Goal: Information Seeking & Learning: Get advice/opinions

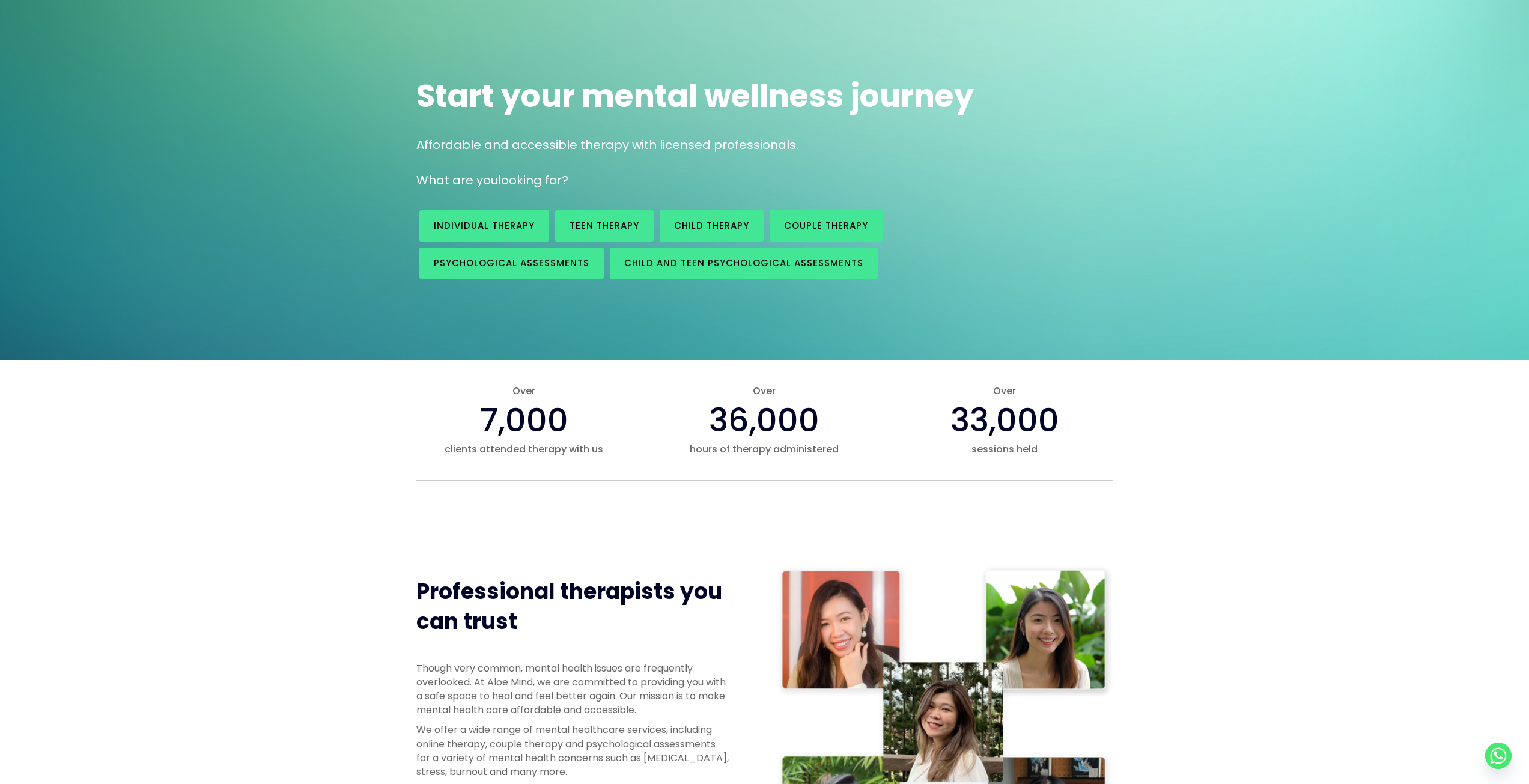
scroll to position [300, 0]
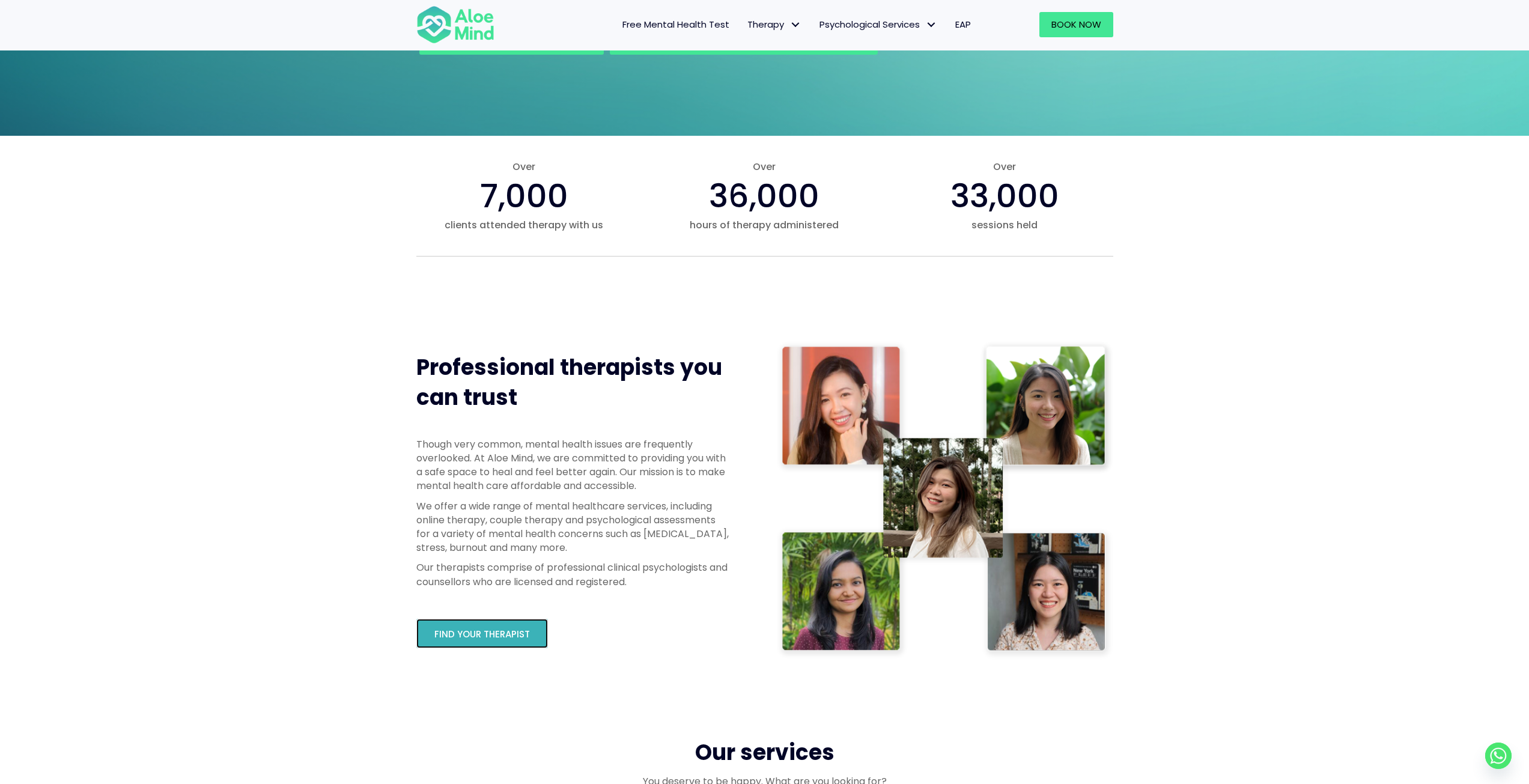
click at [481, 631] on span "Find your therapist" at bounding box center [482, 634] width 95 height 13
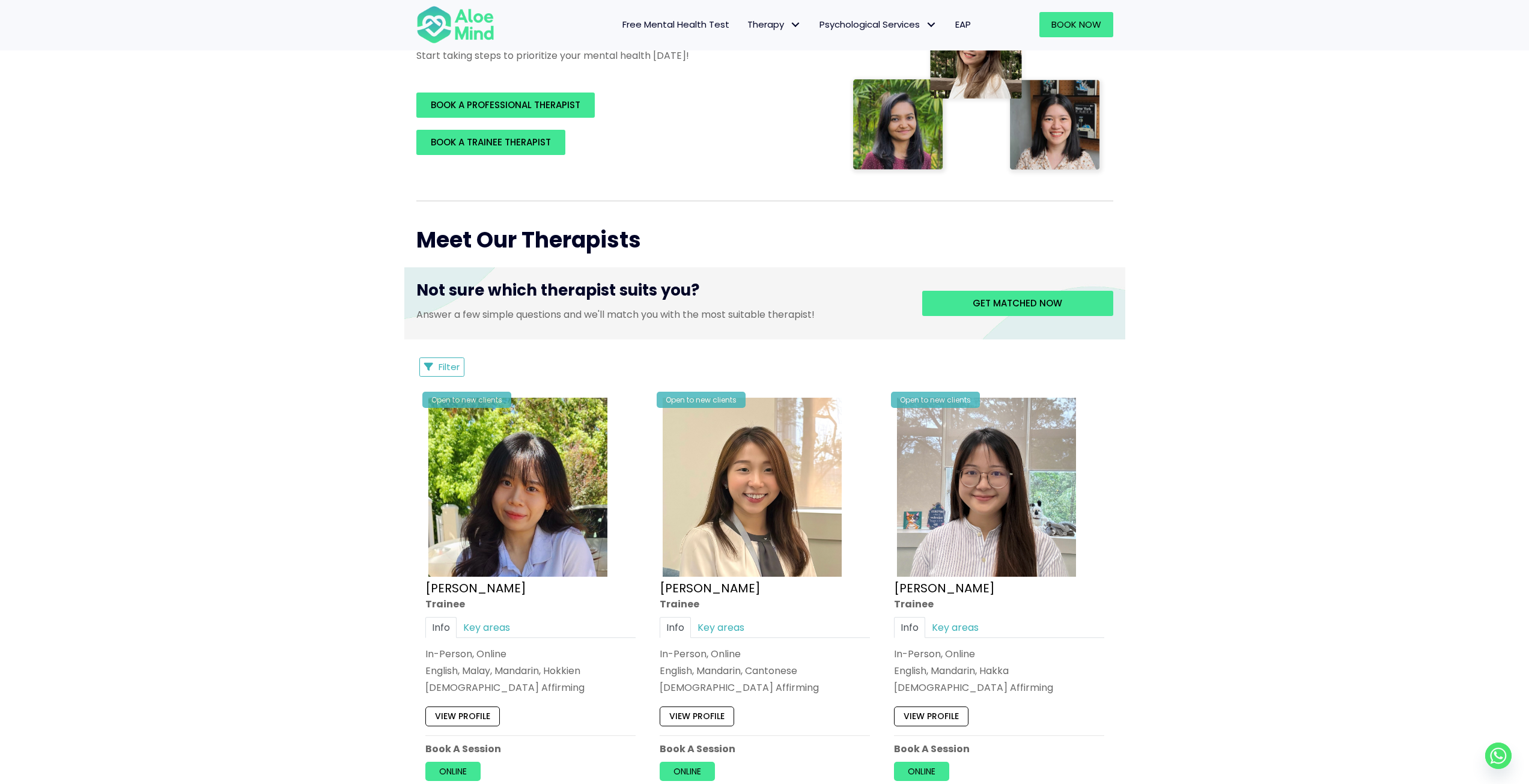
scroll to position [60, 0]
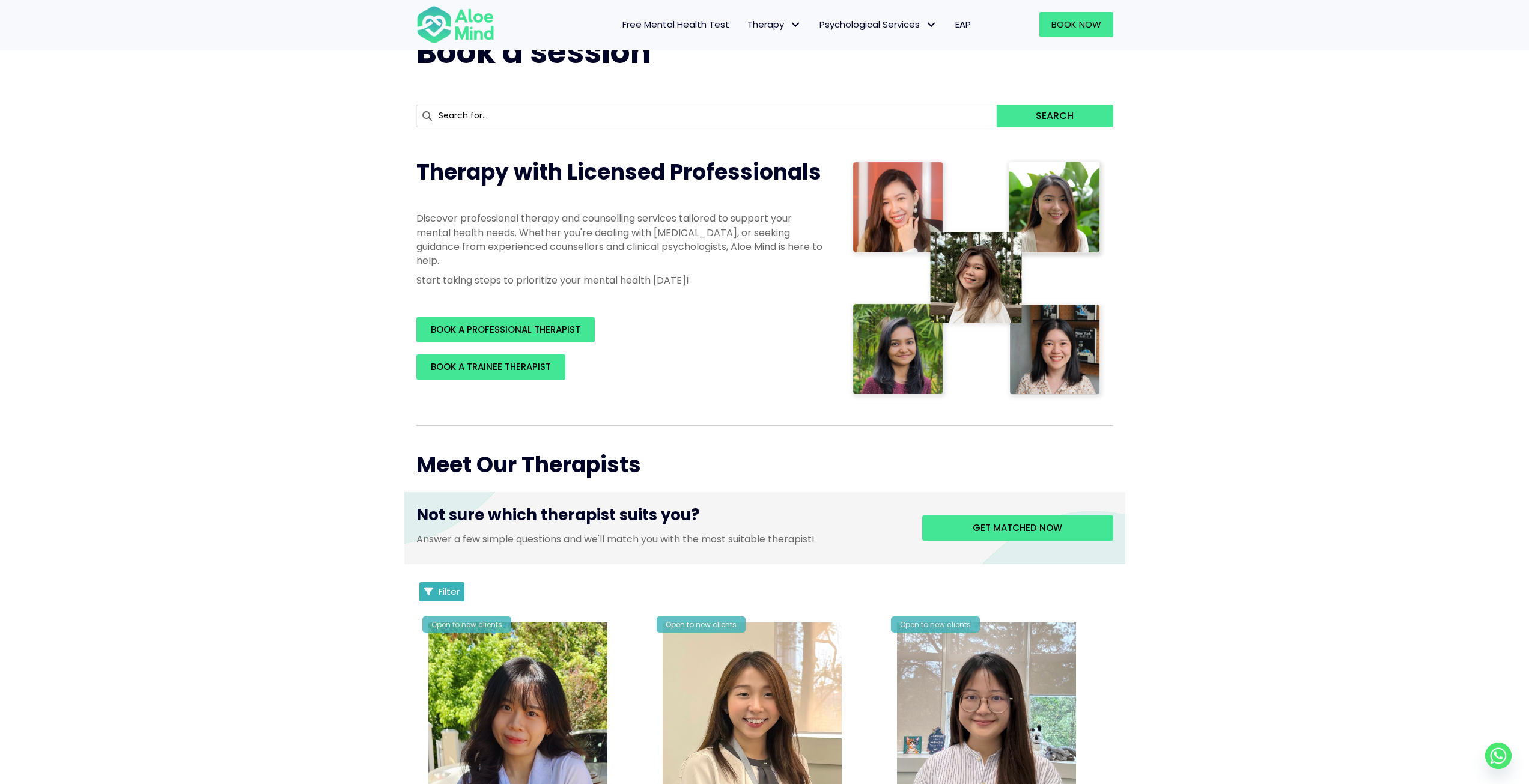
click at [451, 590] on span "Filter" at bounding box center [449, 591] width 21 height 13
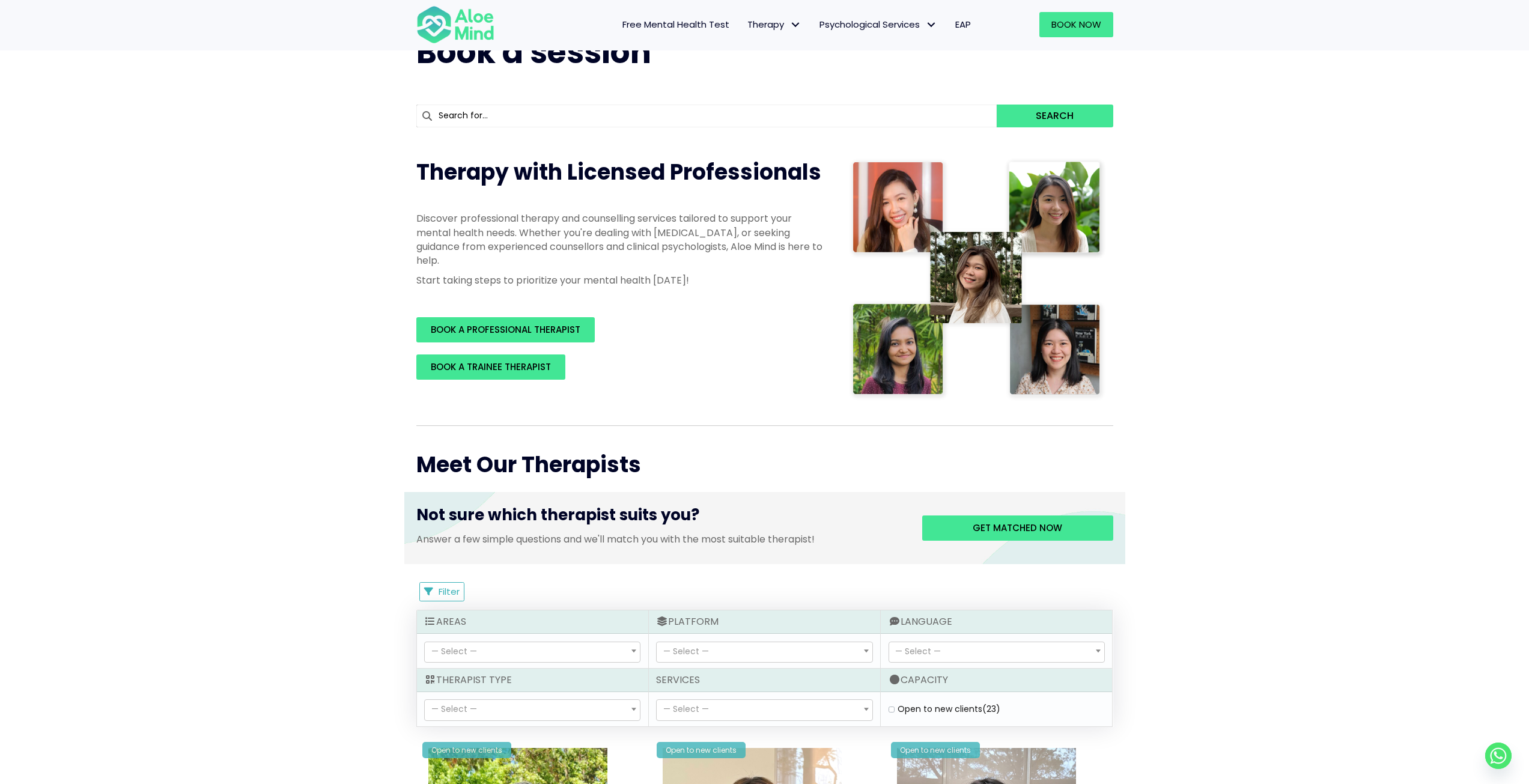
click at [501, 655] on span "— Select —" at bounding box center [532, 652] width 215 height 21
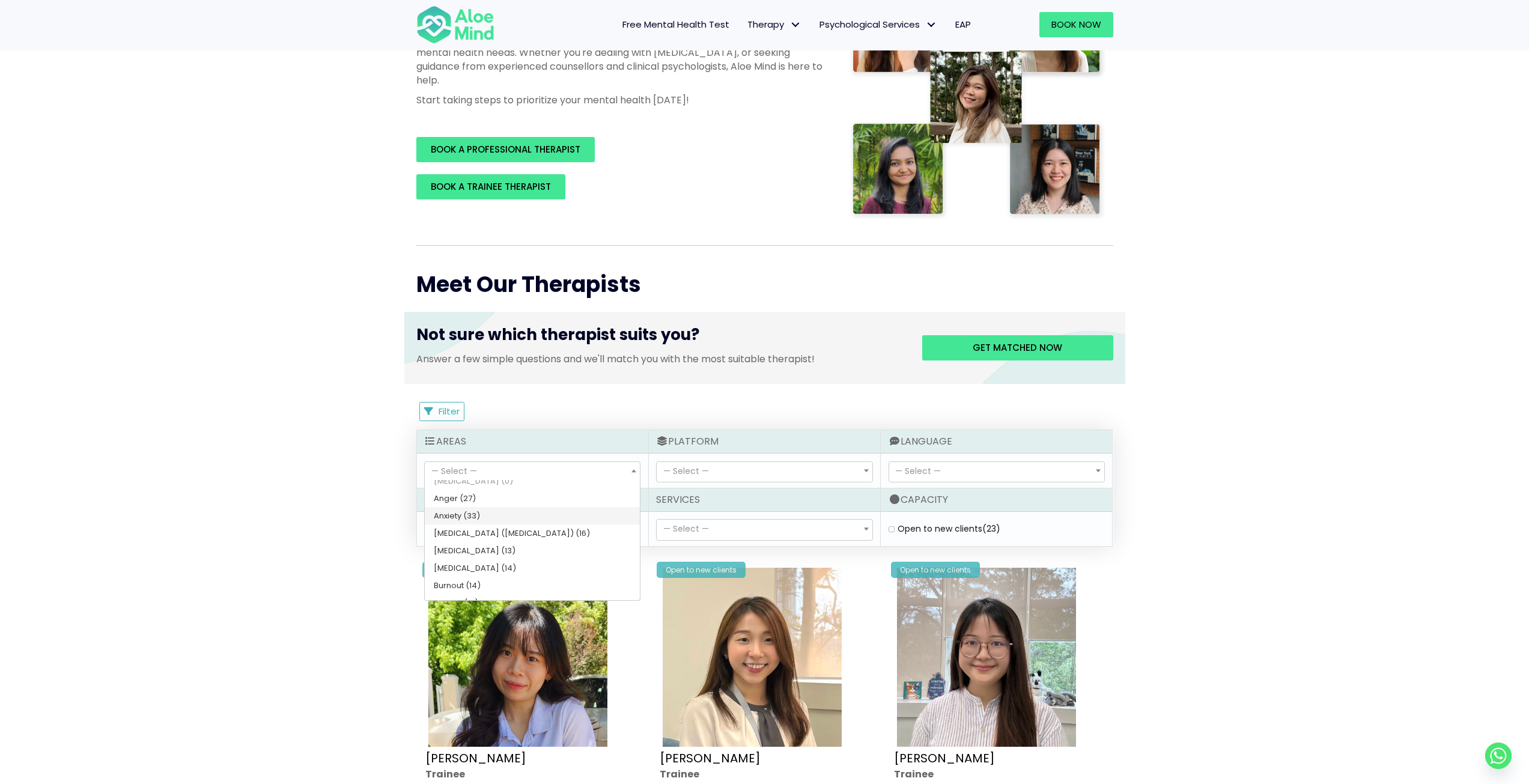
select select "46"
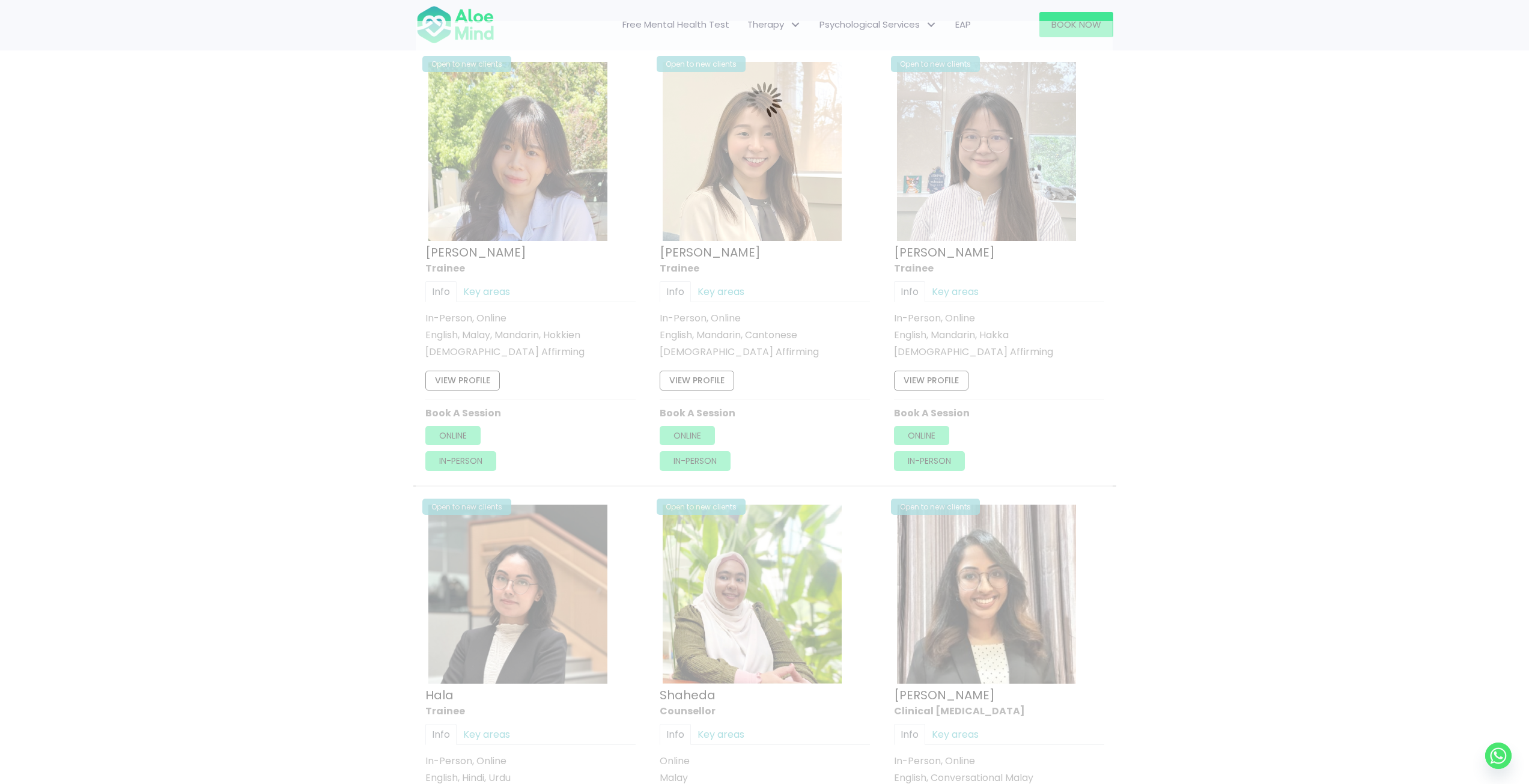
scroll to position [642, 0]
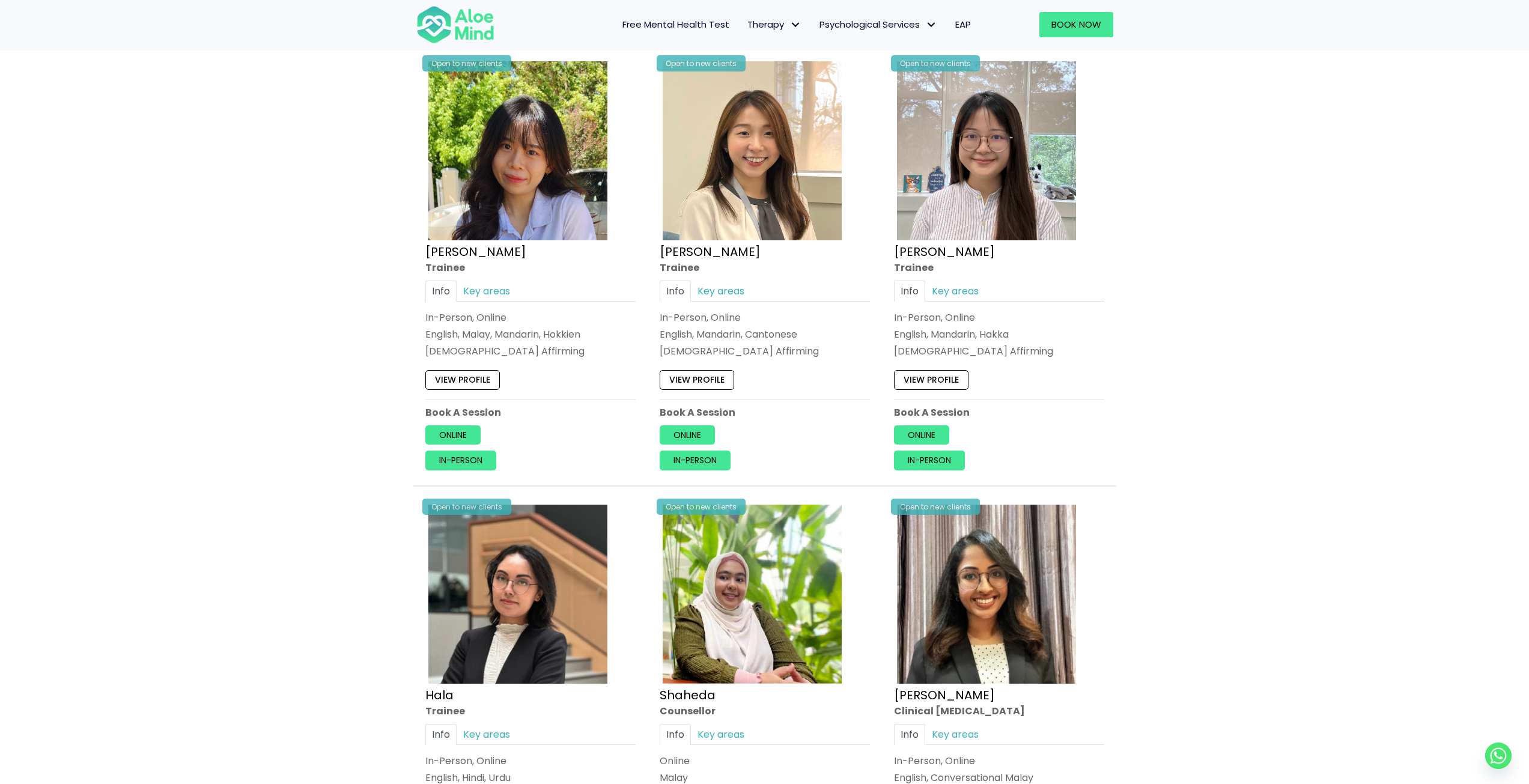
scroll to position [342, 0]
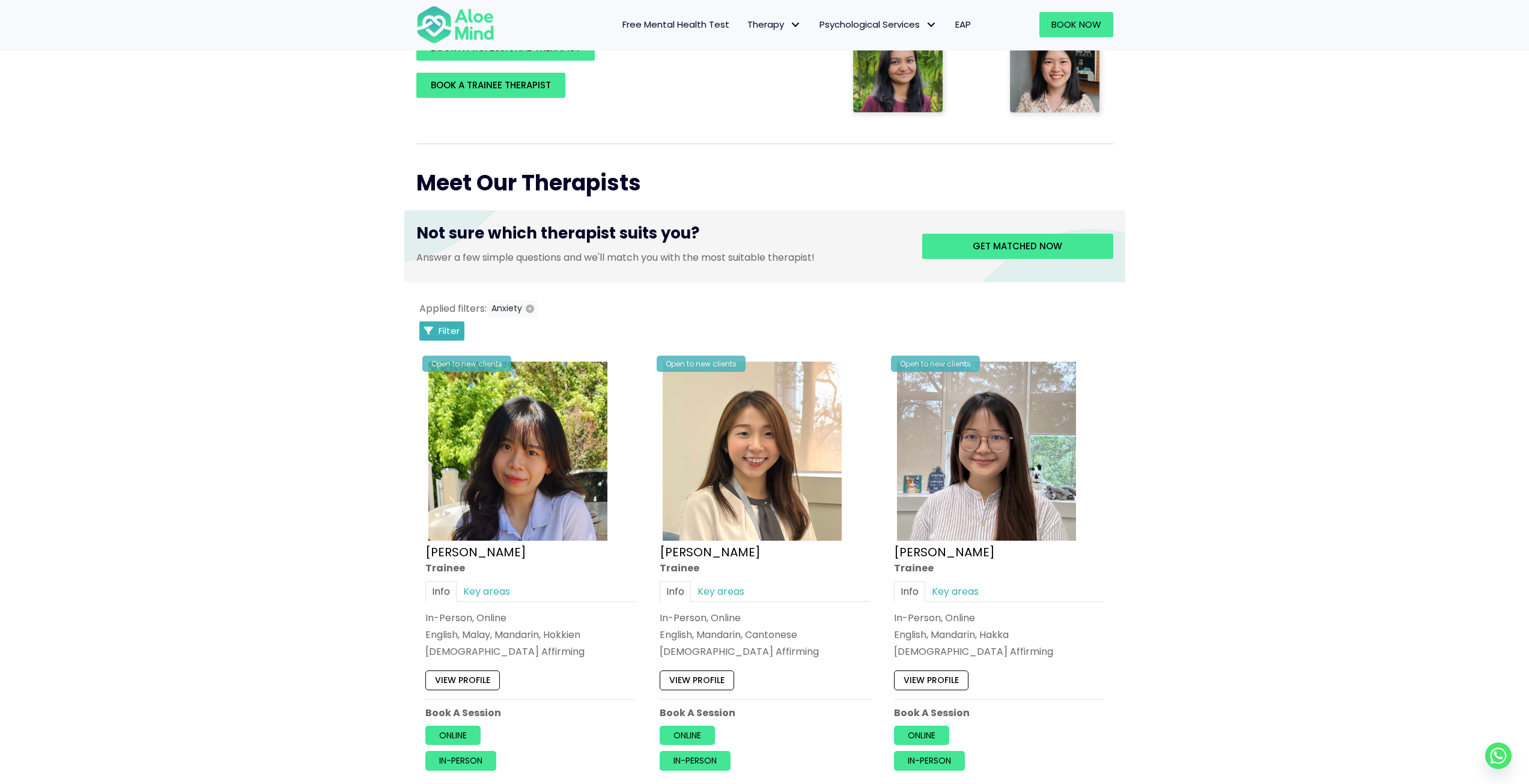
click at [448, 332] on span "Filter" at bounding box center [449, 331] width 21 height 13
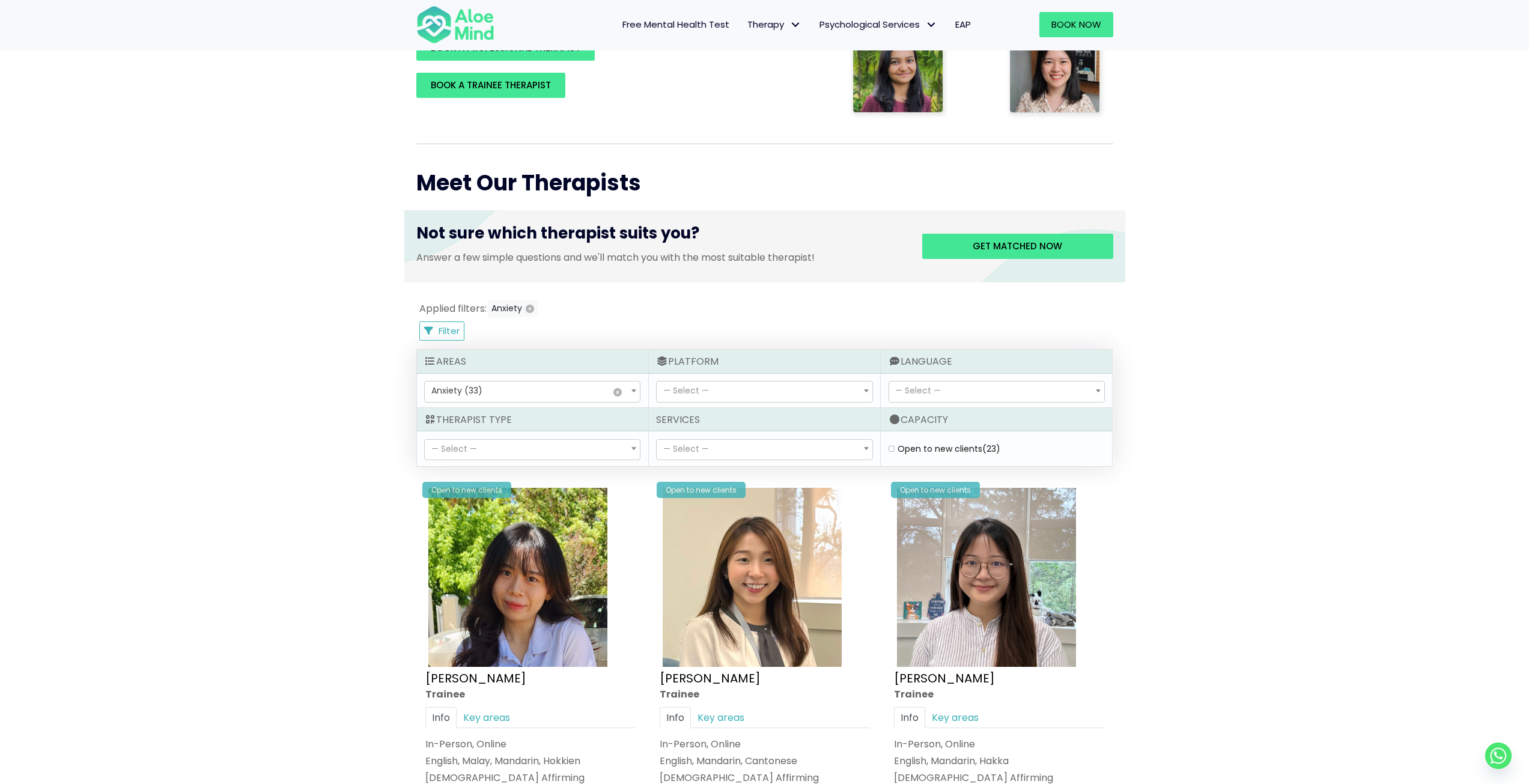
click at [742, 388] on span "— Select —" at bounding box center [764, 391] width 215 height 21
click at [946, 388] on span "— Select —" at bounding box center [996, 391] width 215 height 21
click at [590, 448] on span "— Select —" at bounding box center [532, 450] width 215 height 21
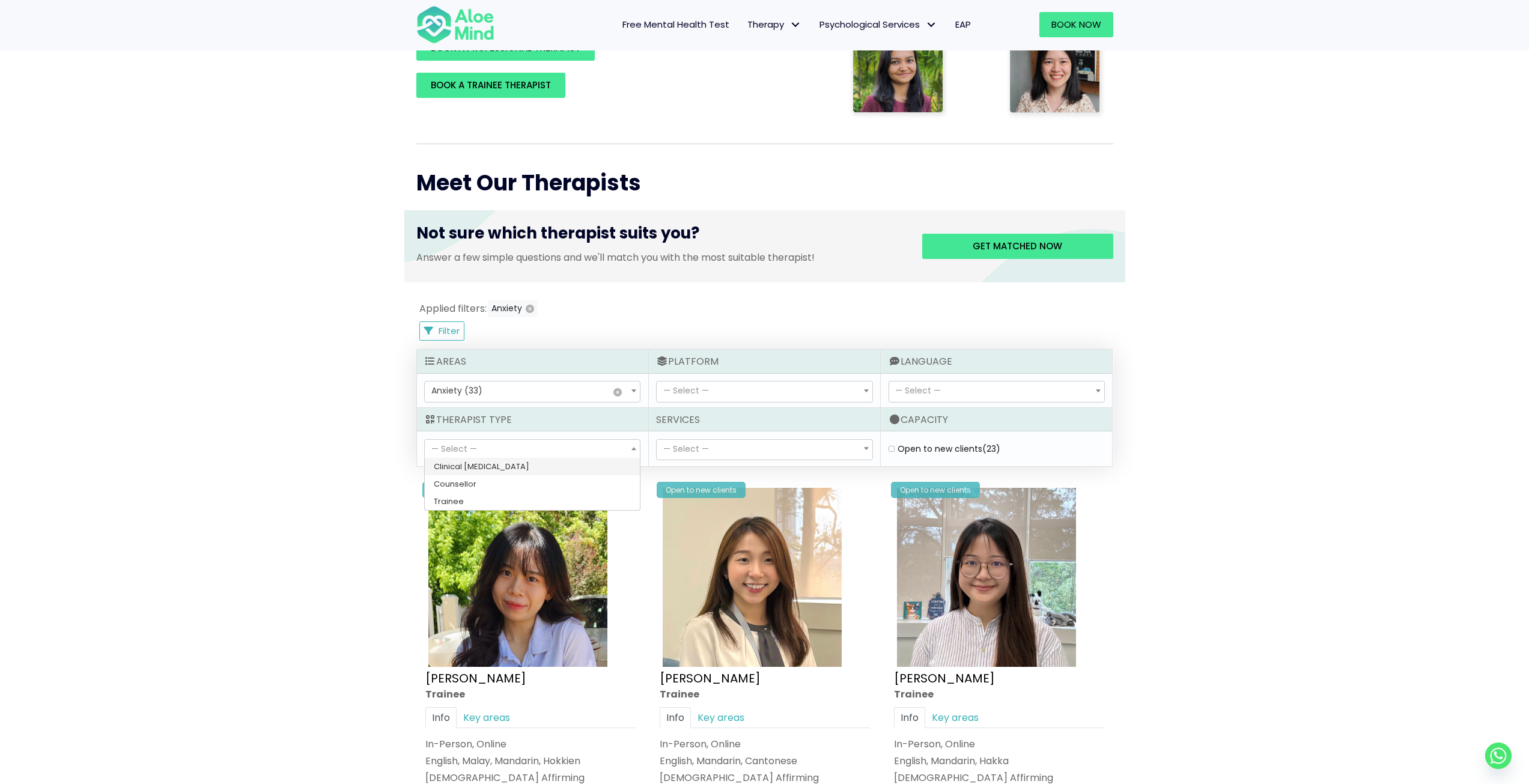
click at [590, 448] on span "— Select —" at bounding box center [532, 450] width 215 height 21
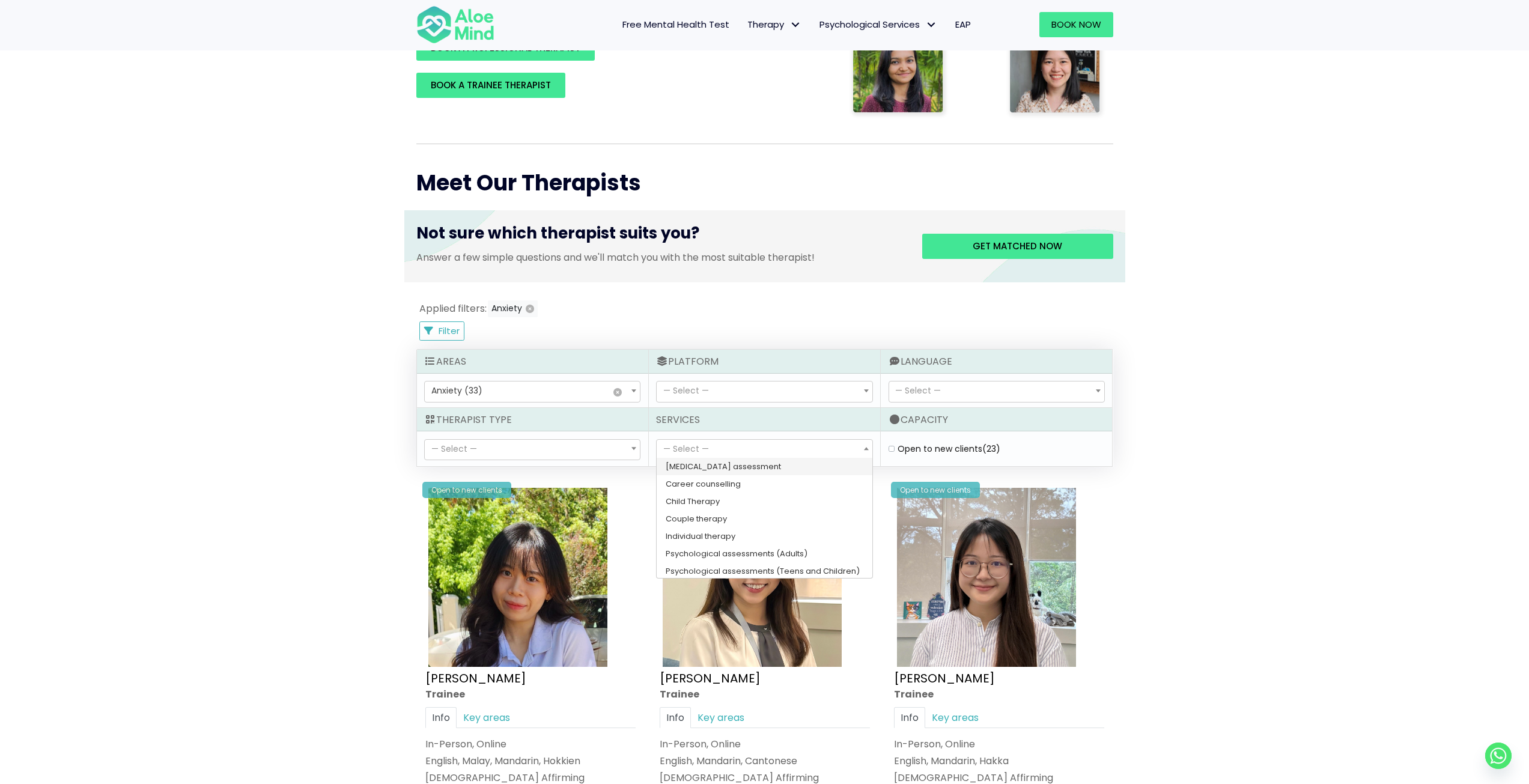
click at [767, 452] on span "— Select —" at bounding box center [764, 450] width 215 height 21
select select "172"
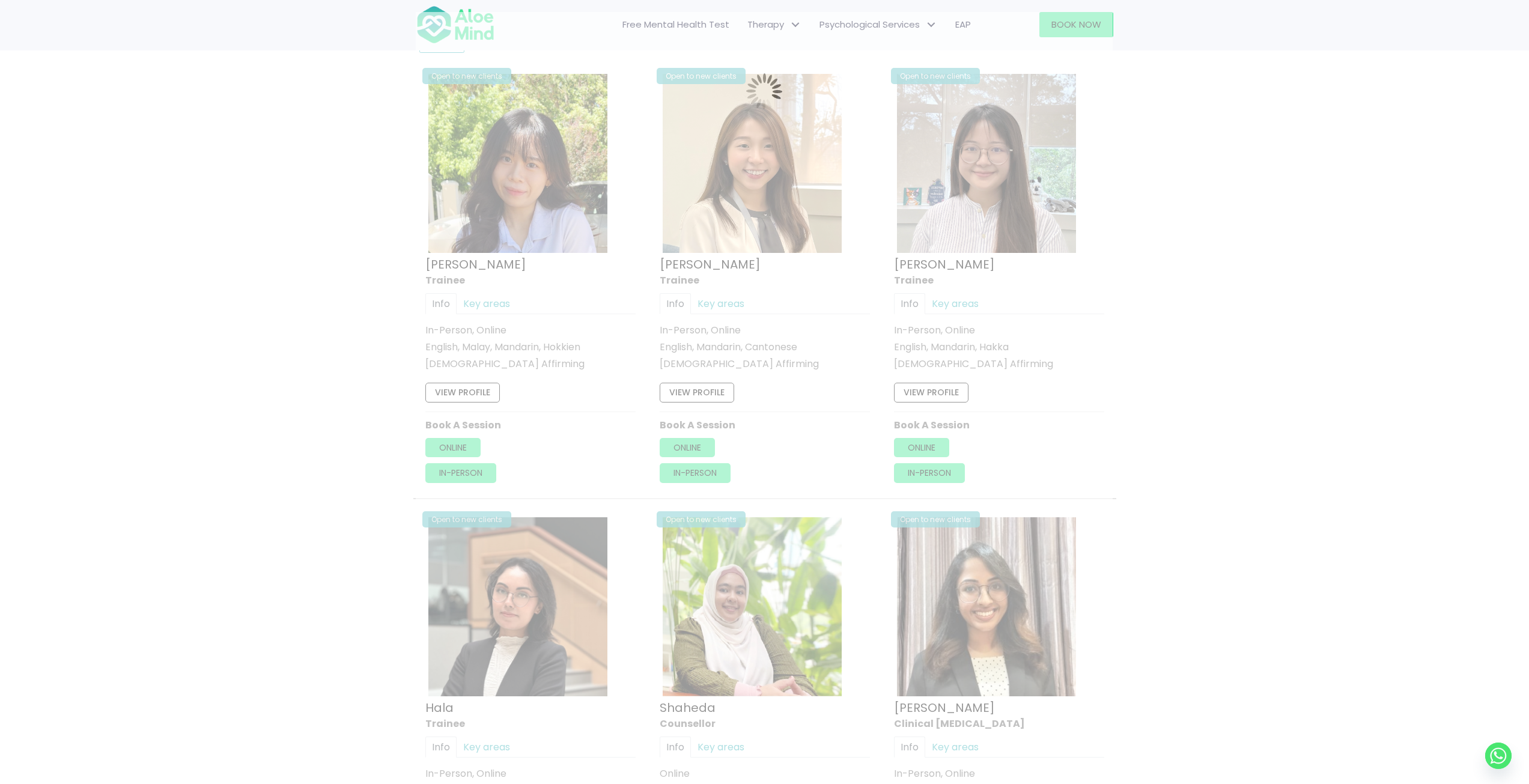
scroll to position [642, 0]
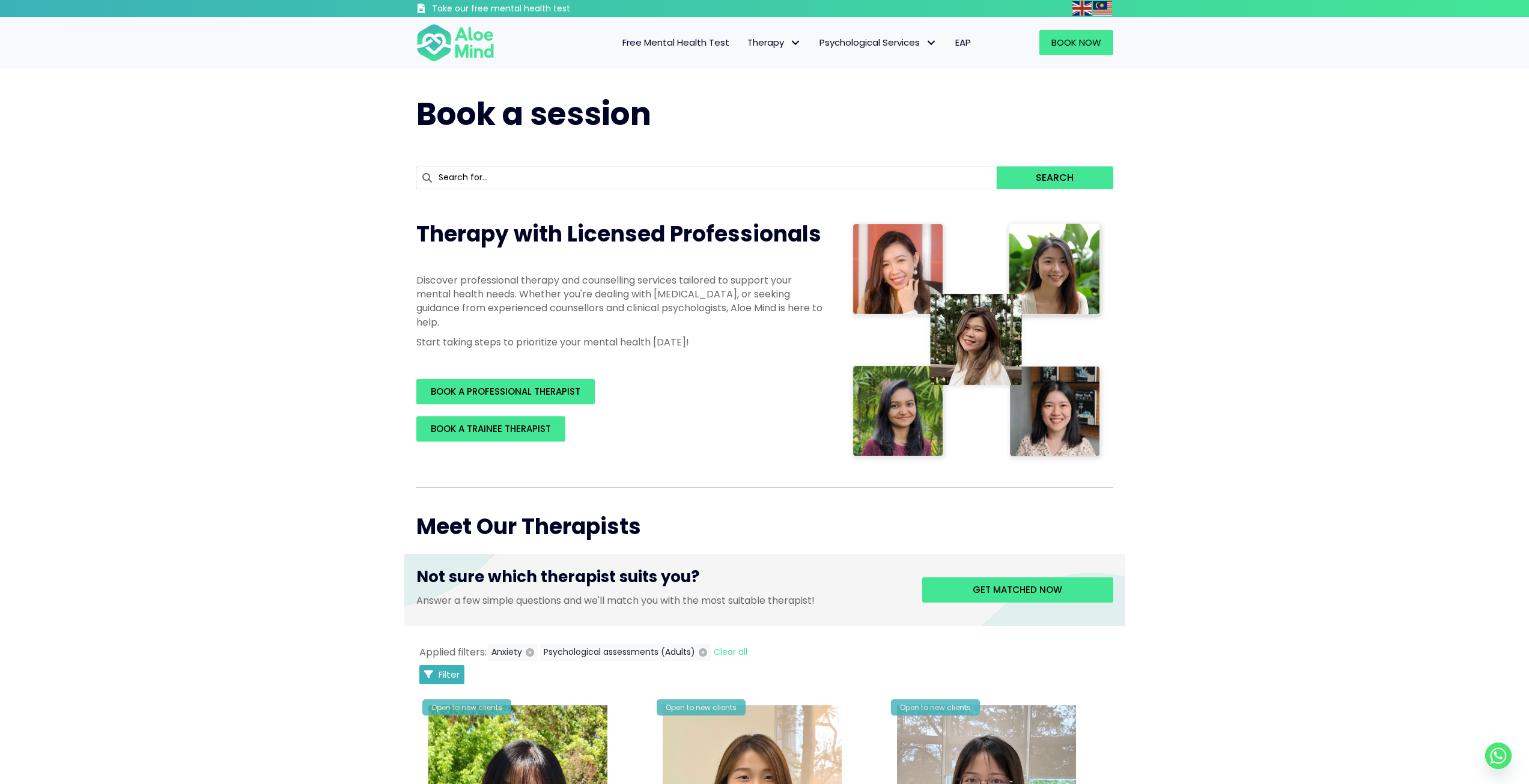
click at [459, 674] on span "Filter" at bounding box center [449, 674] width 21 height 13
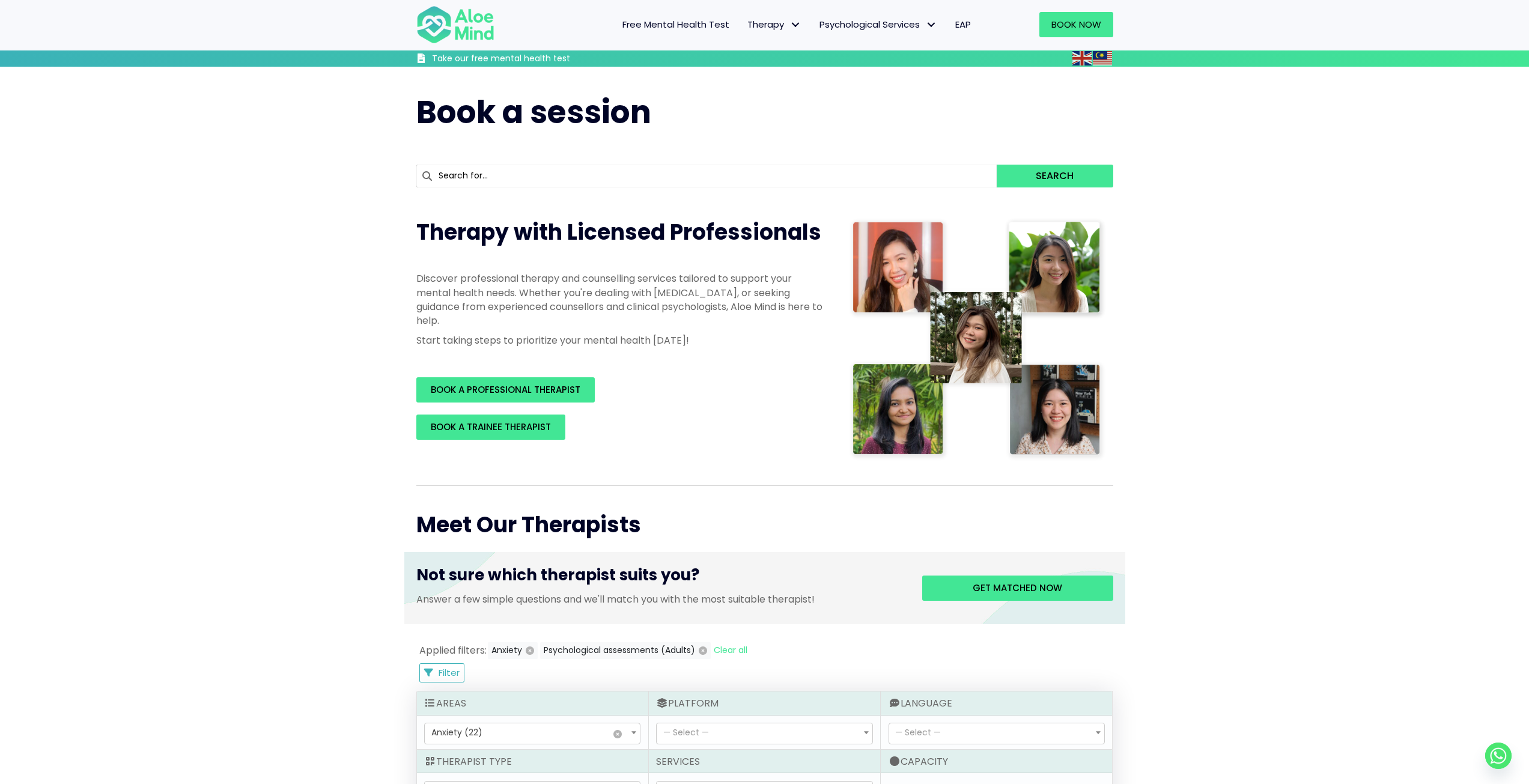
scroll to position [300, 0]
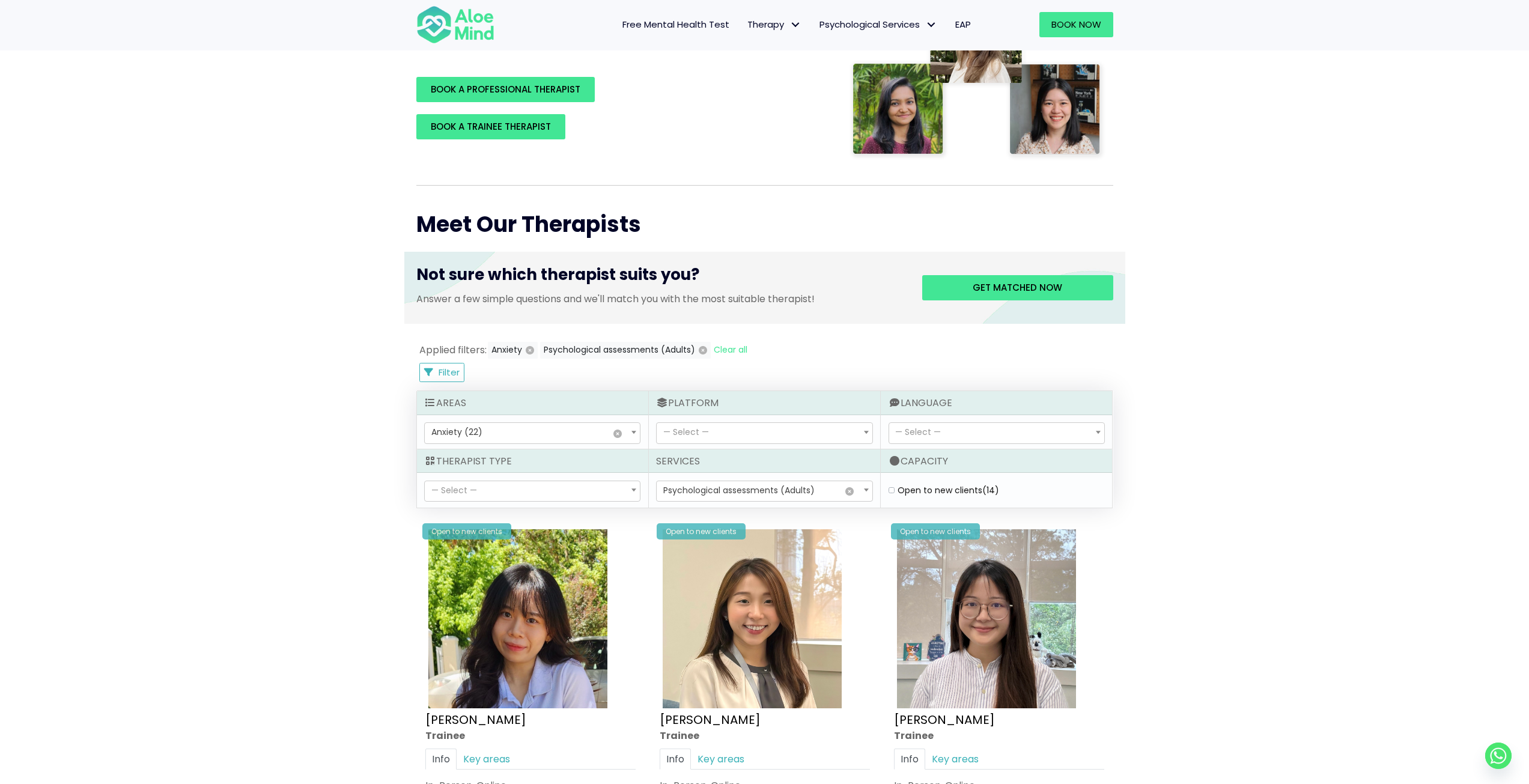
click at [951, 490] on label "Open to new clients (14)" at bounding box center [949, 490] width 102 height 12
click at [895, 490] on clients "Open to new clients (14)" at bounding box center [892, 490] width 6 height 8
checkbox clients "true"
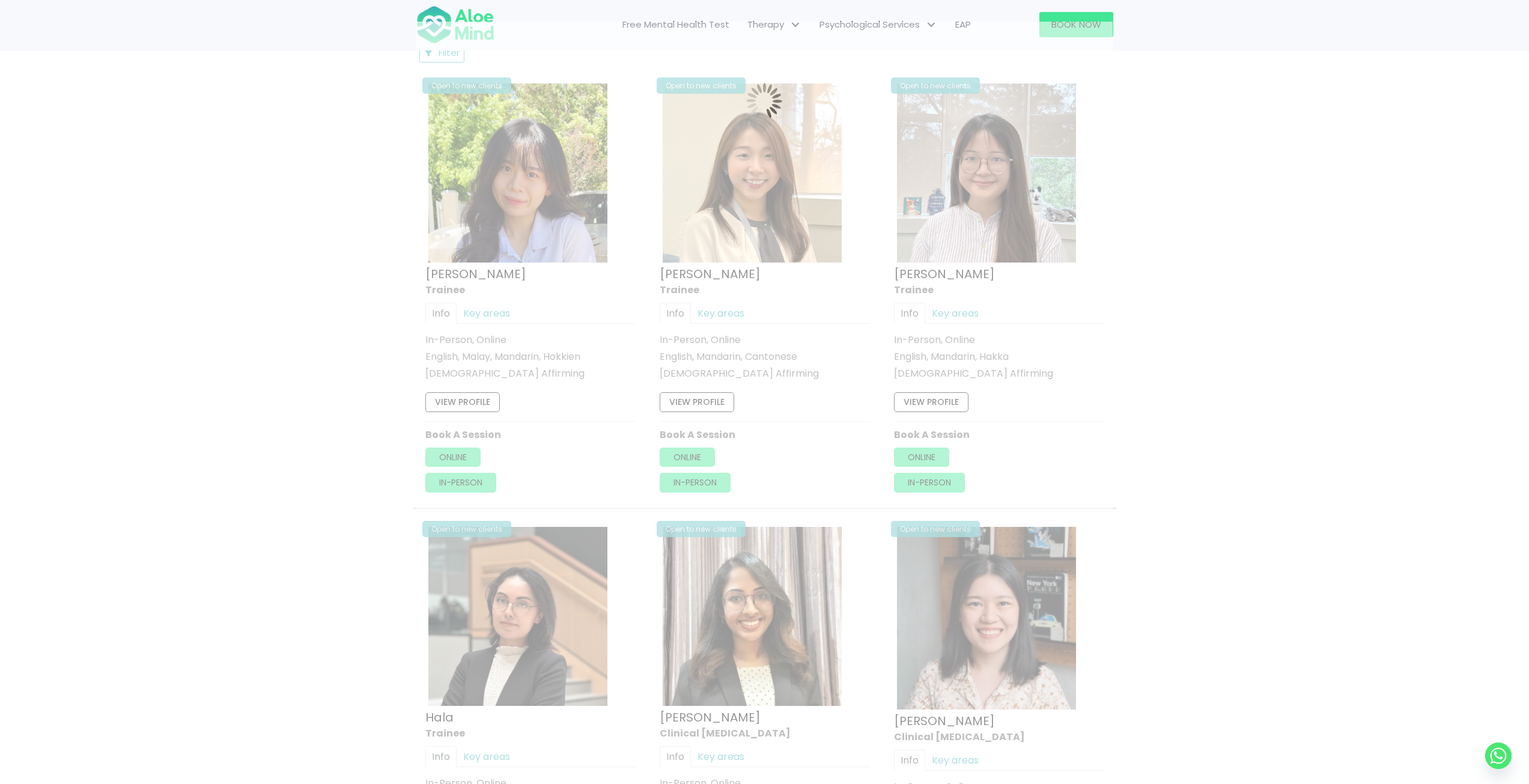
scroll to position [642, 0]
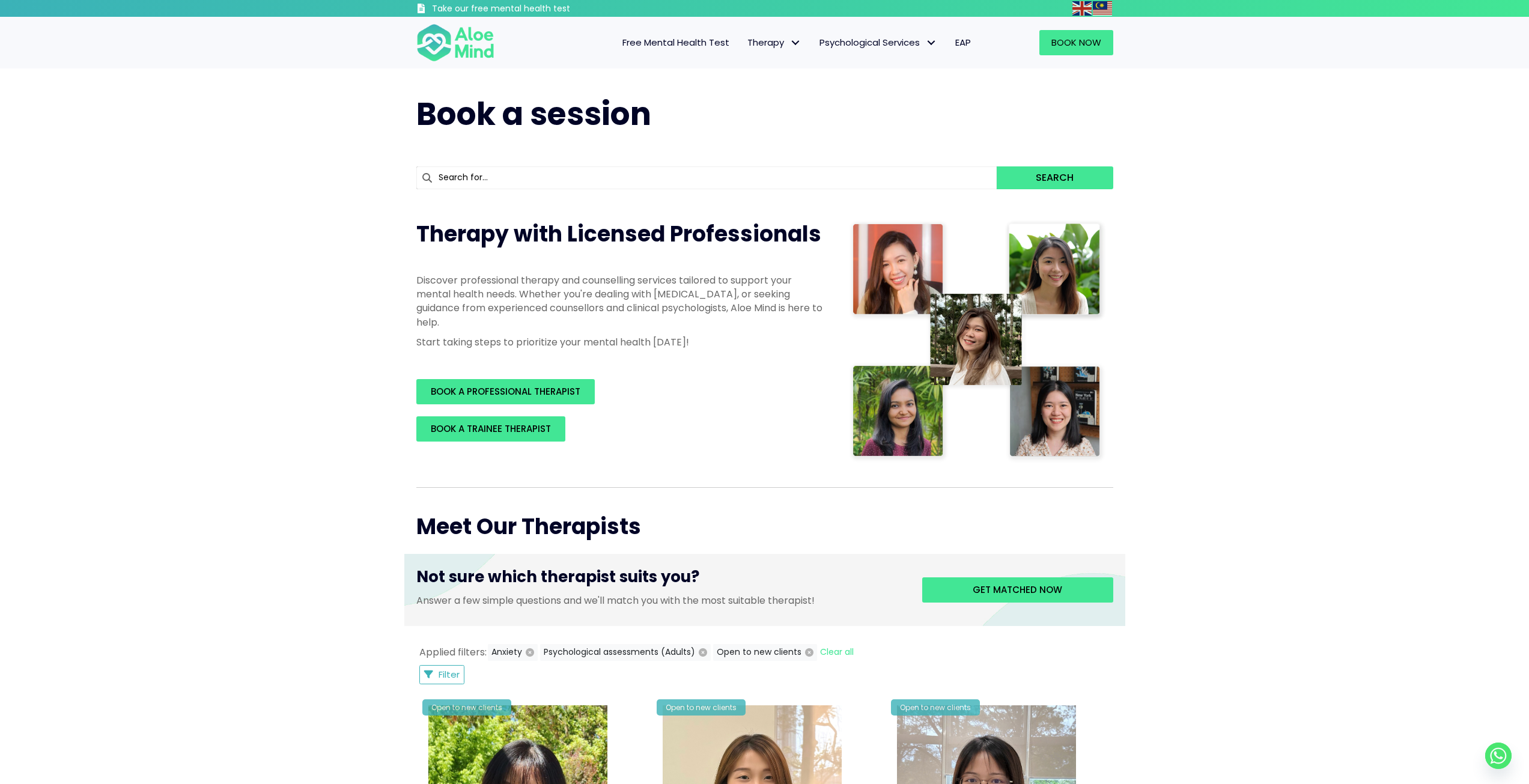
click at [671, 42] on span "Free Mental Health Test" at bounding box center [676, 42] width 107 height 13
